Goal: Check status: Check status

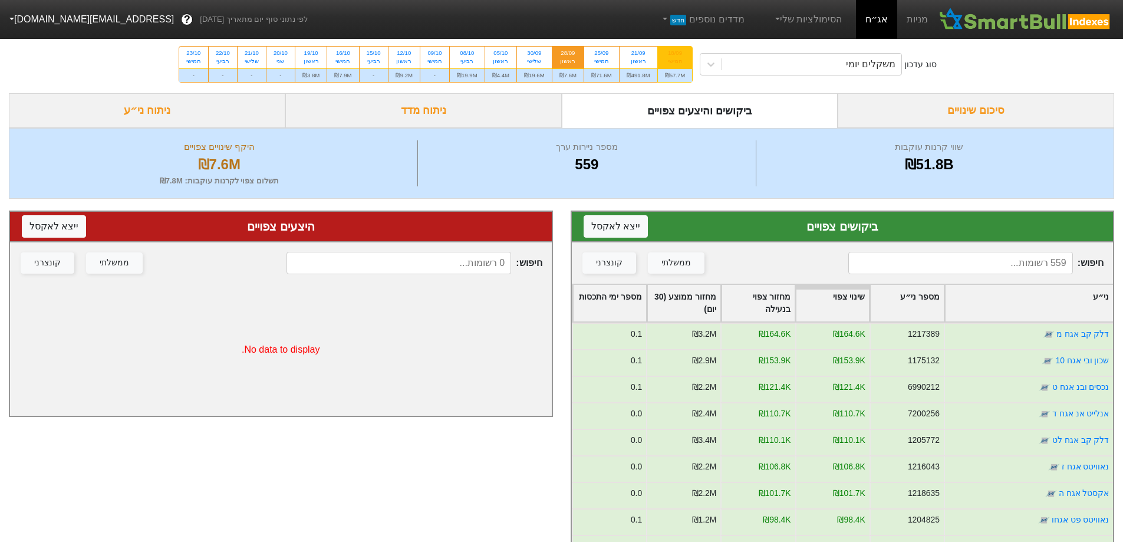
click at [667, 59] on div "חמישי" at bounding box center [675, 61] width 21 height 8
click at [667, 54] on input "18/09 חמישי ₪57.7M" at bounding box center [671, 51] width 8 height 8
radio input "true"
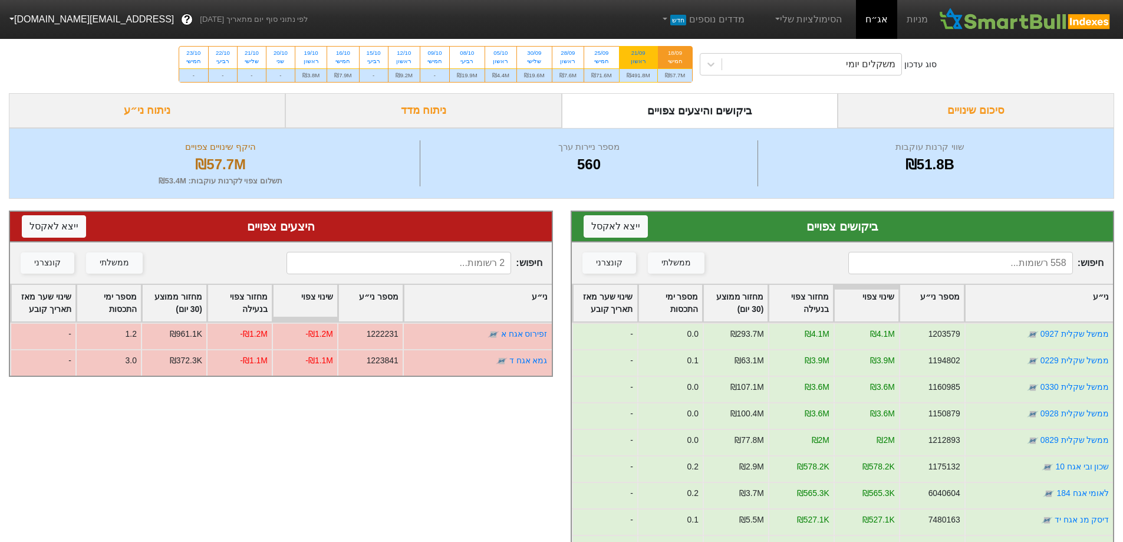
click at [655, 47] on div "21/09 ראשון" at bounding box center [639, 57] width 38 height 21
click at [638, 47] on input "21/09 ראשון ₪491.8M" at bounding box center [635, 51] width 8 height 8
radio input "true"
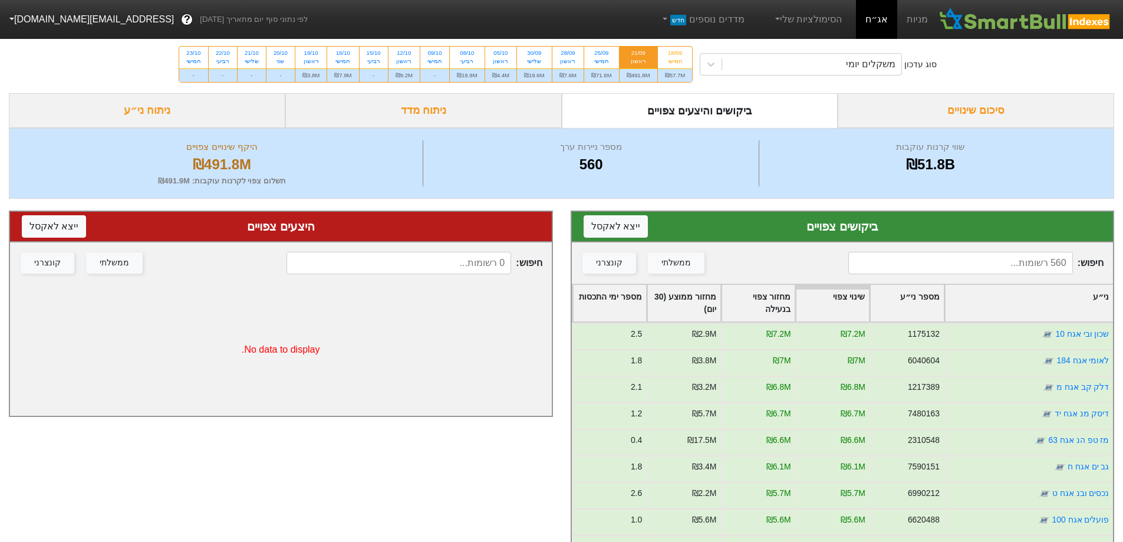
click at [1011, 111] on div "סיכום שינויים" at bounding box center [976, 110] width 276 height 35
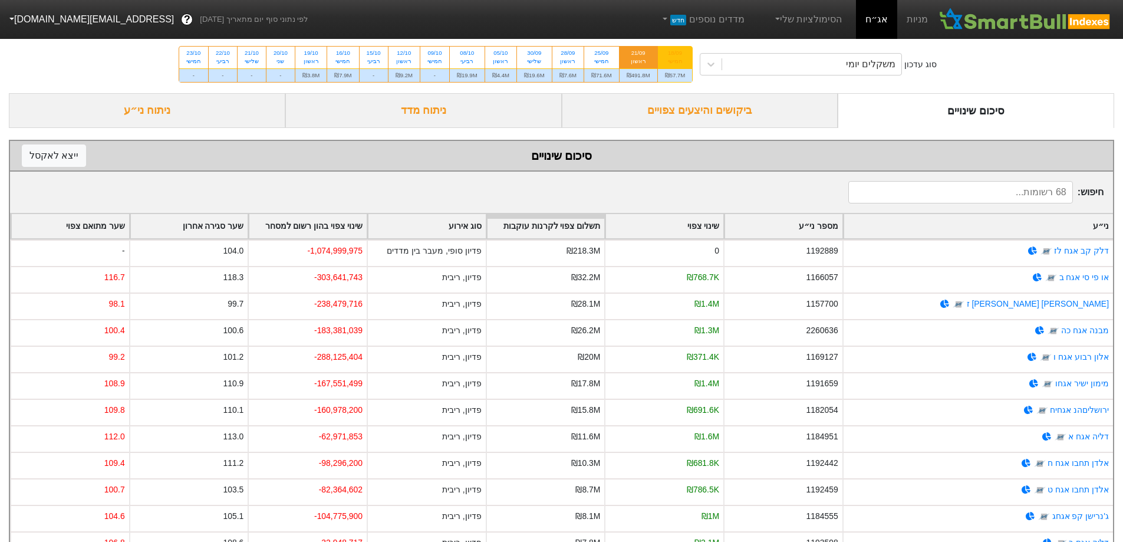
click at [682, 58] on div "חמישי" at bounding box center [675, 61] width 21 height 8
click at [675, 54] on input "18/09 חמישי ₪57.7M" at bounding box center [671, 51] width 8 height 8
radio input "true"
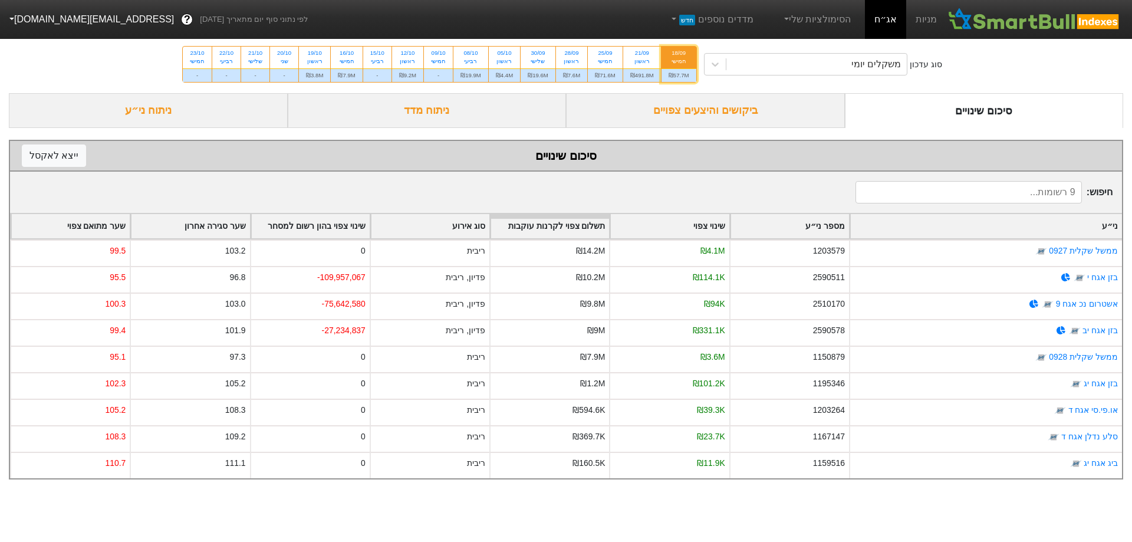
click at [726, 121] on div "ביקושים והיצעים צפויים" at bounding box center [705, 110] width 279 height 35
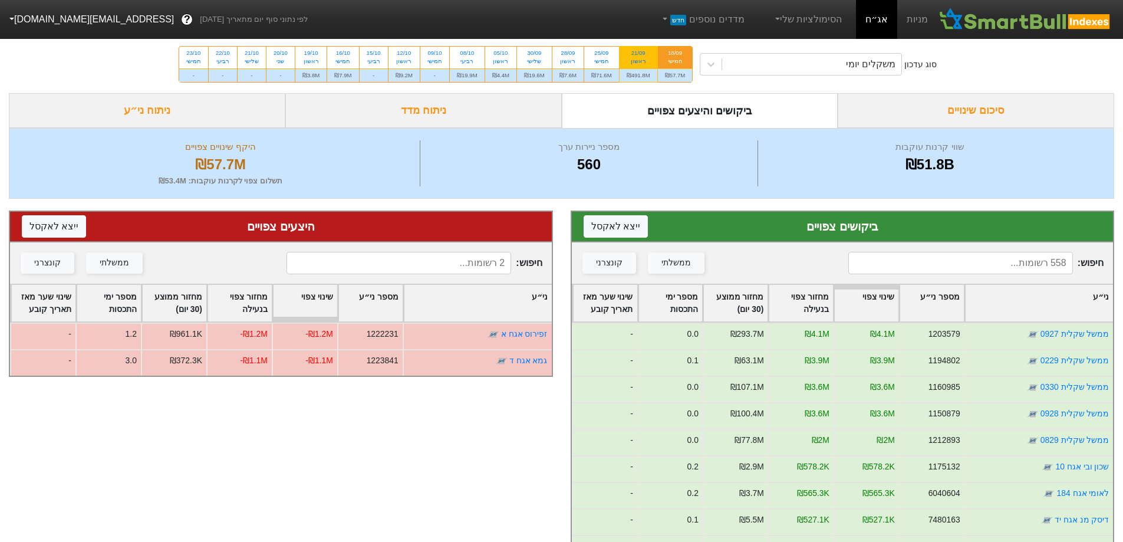
click at [635, 51] on div "21/09" at bounding box center [639, 53] width 24 height 8
click at [635, 51] on input "21/09 ראשון ₪491.8M" at bounding box center [635, 51] width 8 height 8
radio input "true"
